Goal: Information Seeking & Learning: Learn about a topic

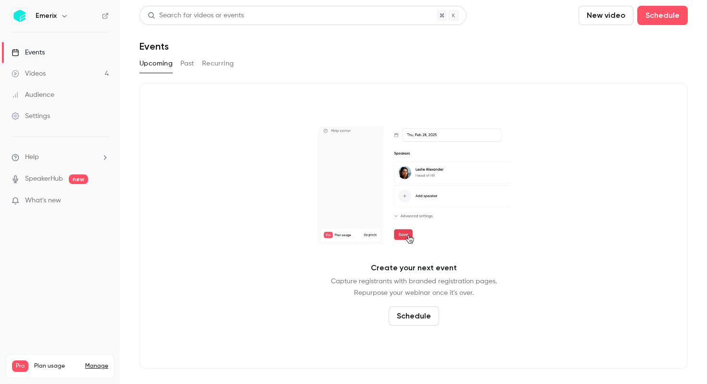
click at [45, 77] on div "Videos" at bounding box center [29, 74] width 34 height 10
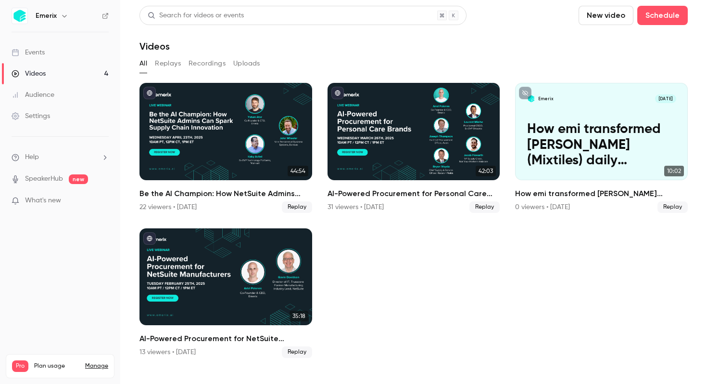
click at [52, 95] on div "Audience" at bounding box center [33, 95] width 43 height 10
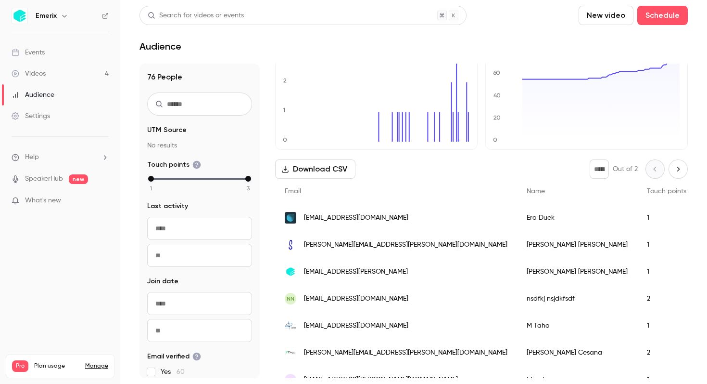
click at [334, 248] on span "[PERSON_NAME][EMAIL_ADDRESS][PERSON_NAME][DOMAIN_NAME]" at bounding box center [406, 245] width 204 height 10
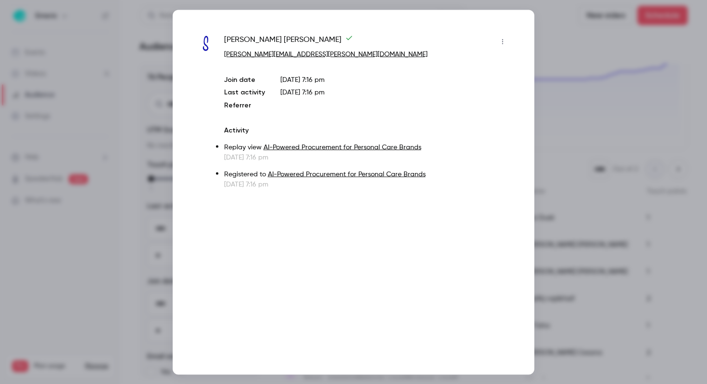
click at [333, 149] on link "AI-Powered Procurement for Personal Care Brands" at bounding box center [343, 146] width 158 height 7
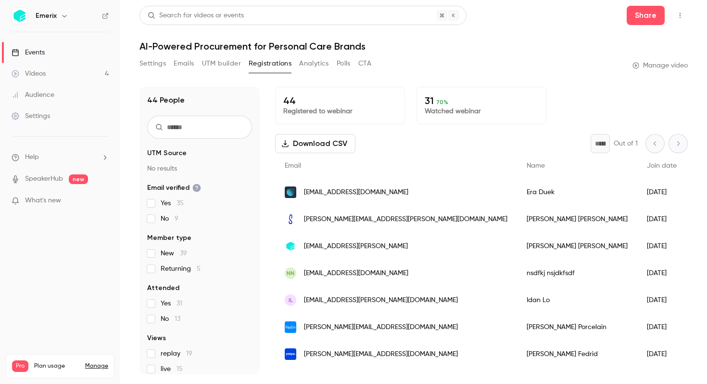
click at [59, 75] on link "Videos 4" at bounding box center [60, 73] width 120 height 21
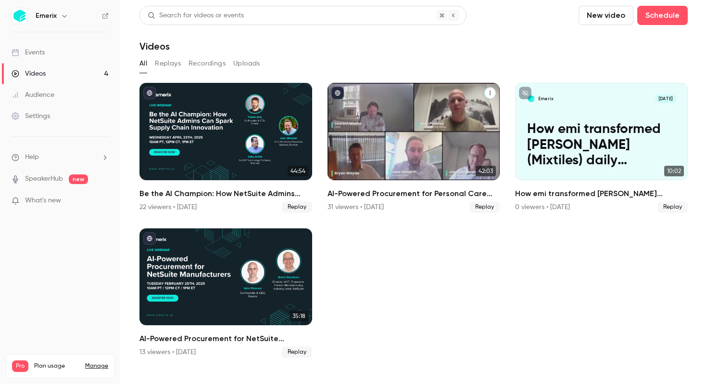
click at [383, 174] on div "AI-Powered Procurement for Personal Care Brands" at bounding box center [414, 131] width 173 height 97
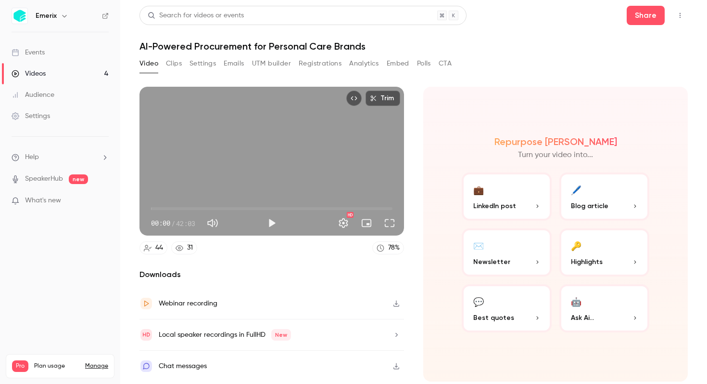
click at [360, 65] on button "Analytics" at bounding box center [364, 63] width 30 height 15
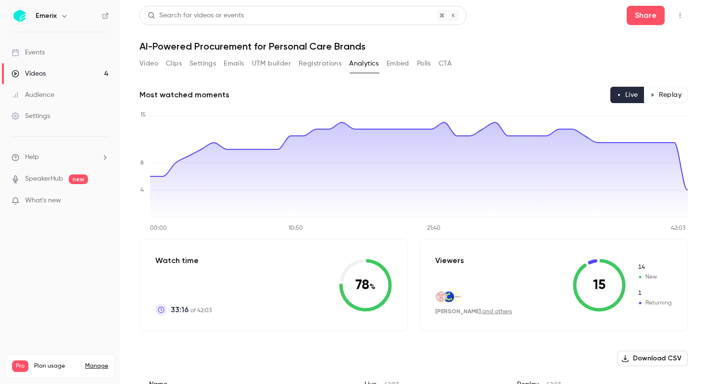
click at [40, 99] on div "Audience" at bounding box center [33, 95] width 43 height 10
